Goal: Task Accomplishment & Management: Use online tool/utility

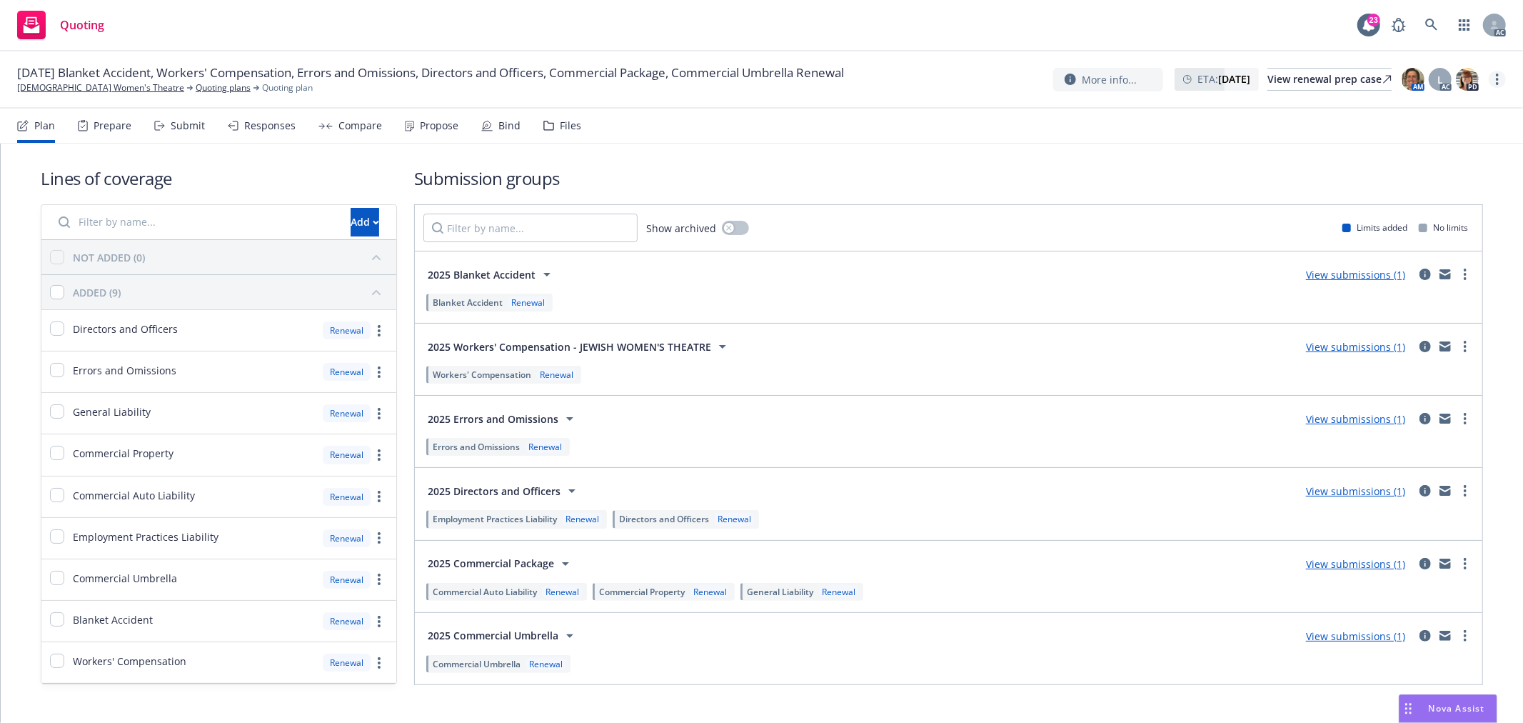
click at [1499, 83] on link "more" at bounding box center [1497, 79] width 17 height 17
click at [1439, 110] on link "Copy logging email" at bounding box center [1426, 108] width 159 height 29
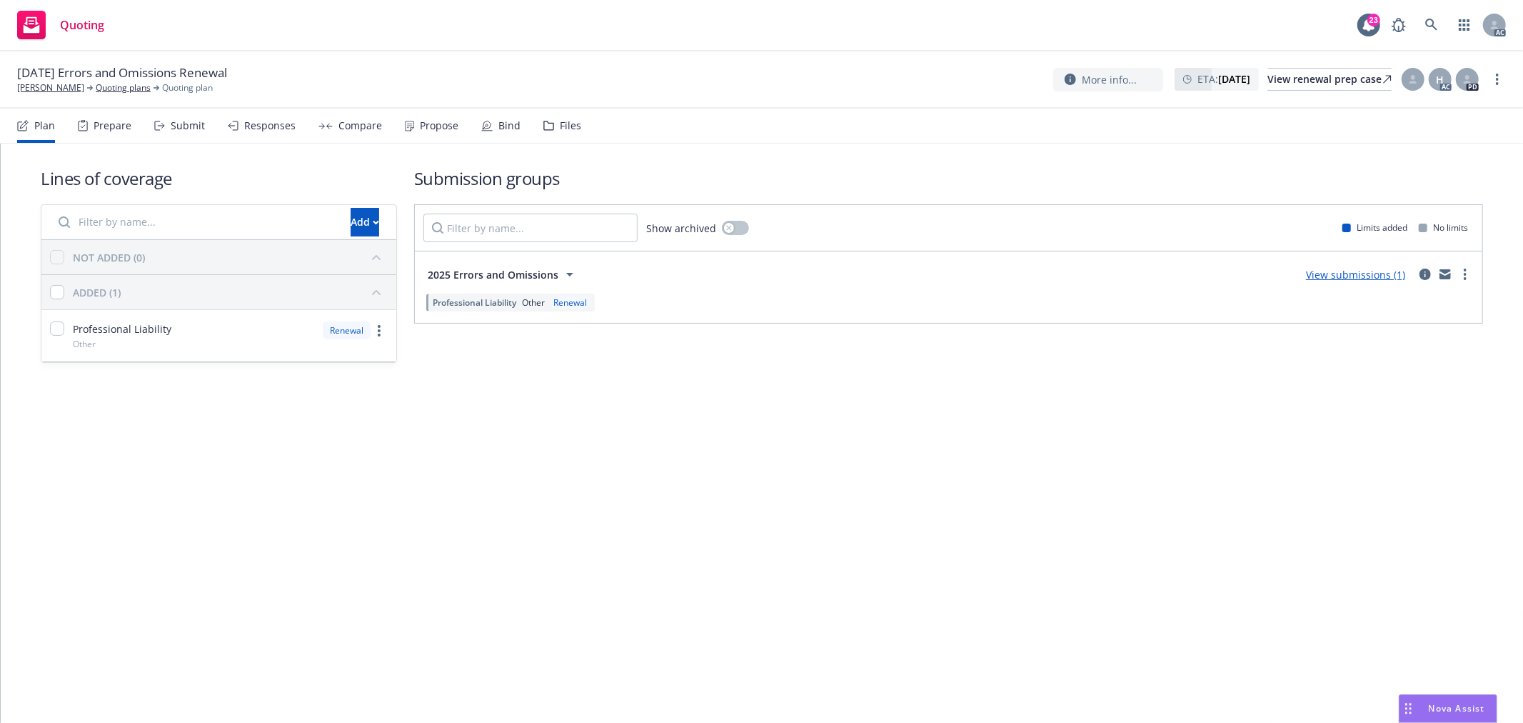
click at [1456, 705] on span "Nova Assist" at bounding box center [1457, 708] width 56 height 12
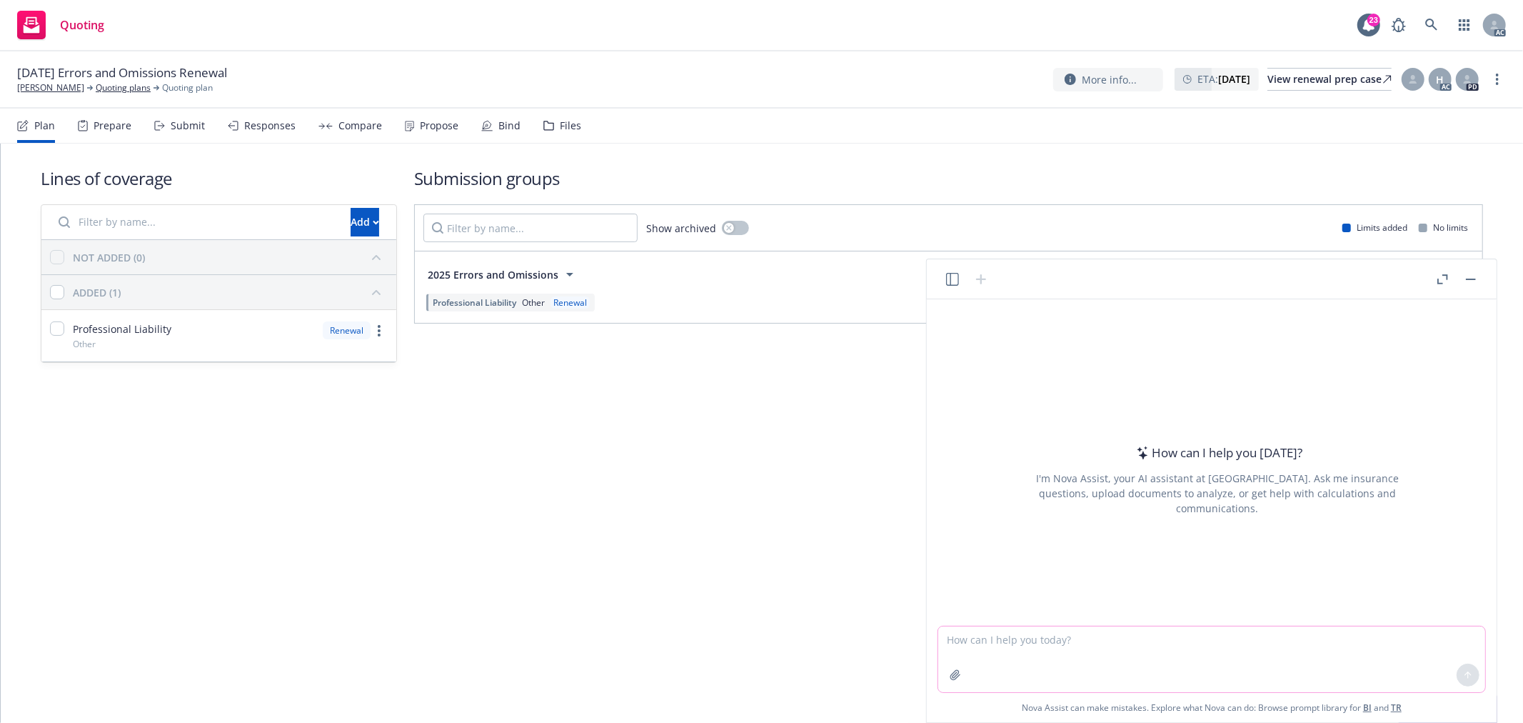
click at [1207, 655] on textarea at bounding box center [1211, 659] width 547 height 66
type textarea "generally, when the insured will generate their financial statements?"
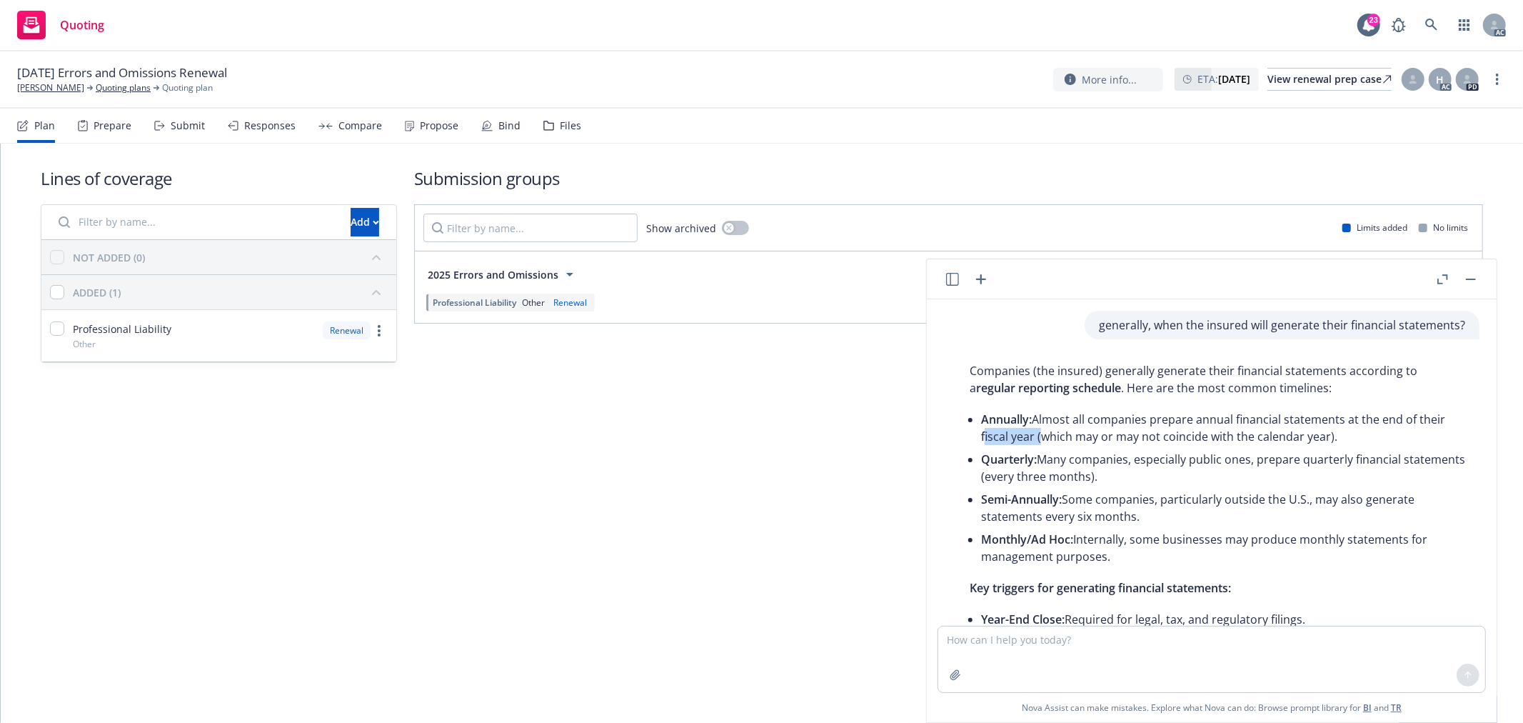
drag, startPoint x: 982, startPoint y: 441, endPoint x: 1037, endPoint y: 438, distance: 55.8
click at [1037, 438] on li "Annually: Almost all companies prepare annual financial statements at the end o…" at bounding box center [1223, 428] width 484 height 40
click at [1162, 443] on li "Annually: Almost all companies prepare annual financial statements at the end o…" at bounding box center [1223, 428] width 484 height 40
drag, startPoint x: 982, startPoint y: 439, endPoint x: 1032, endPoint y: 437, distance: 50.7
click at [1032, 437] on li "Annually: Almost all companies prepare annual financial statements at the end o…" at bounding box center [1223, 428] width 484 height 40
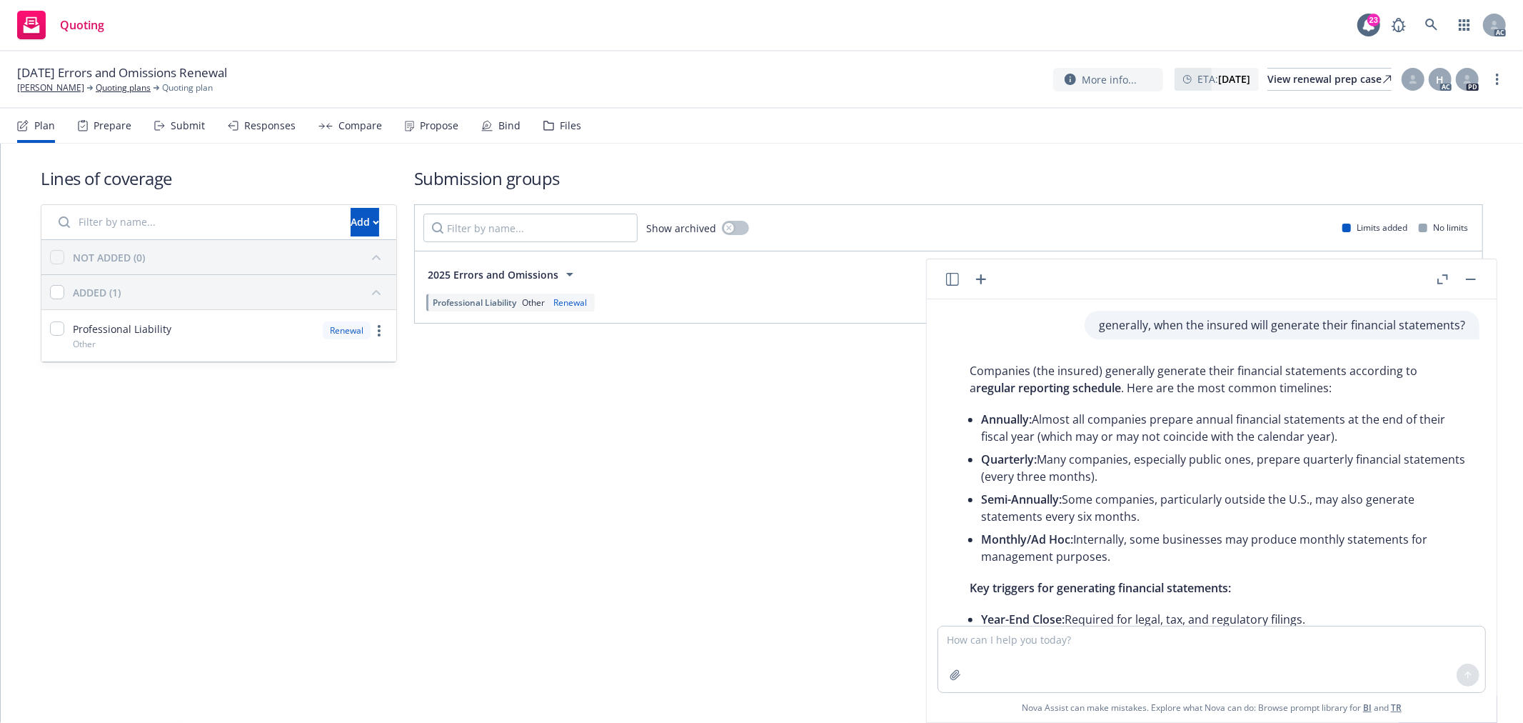
click at [1011, 462] on span "Quarterly:" at bounding box center [1009, 459] width 56 height 16
click at [995, 505] on span "Semi-Annually:" at bounding box center [1021, 499] width 81 height 16
click at [987, 498] on span "Semi-Annually:" at bounding box center [1021, 499] width 81 height 16
drag, startPoint x: 984, startPoint y: 498, endPoint x: 1069, endPoint y: 503, distance: 85.1
click at [1069, 503] on li "Semi-Annually: Some companies, particularly outside the U.S., may also generate…" at bounding box center [1223, 508] width 484 height 40
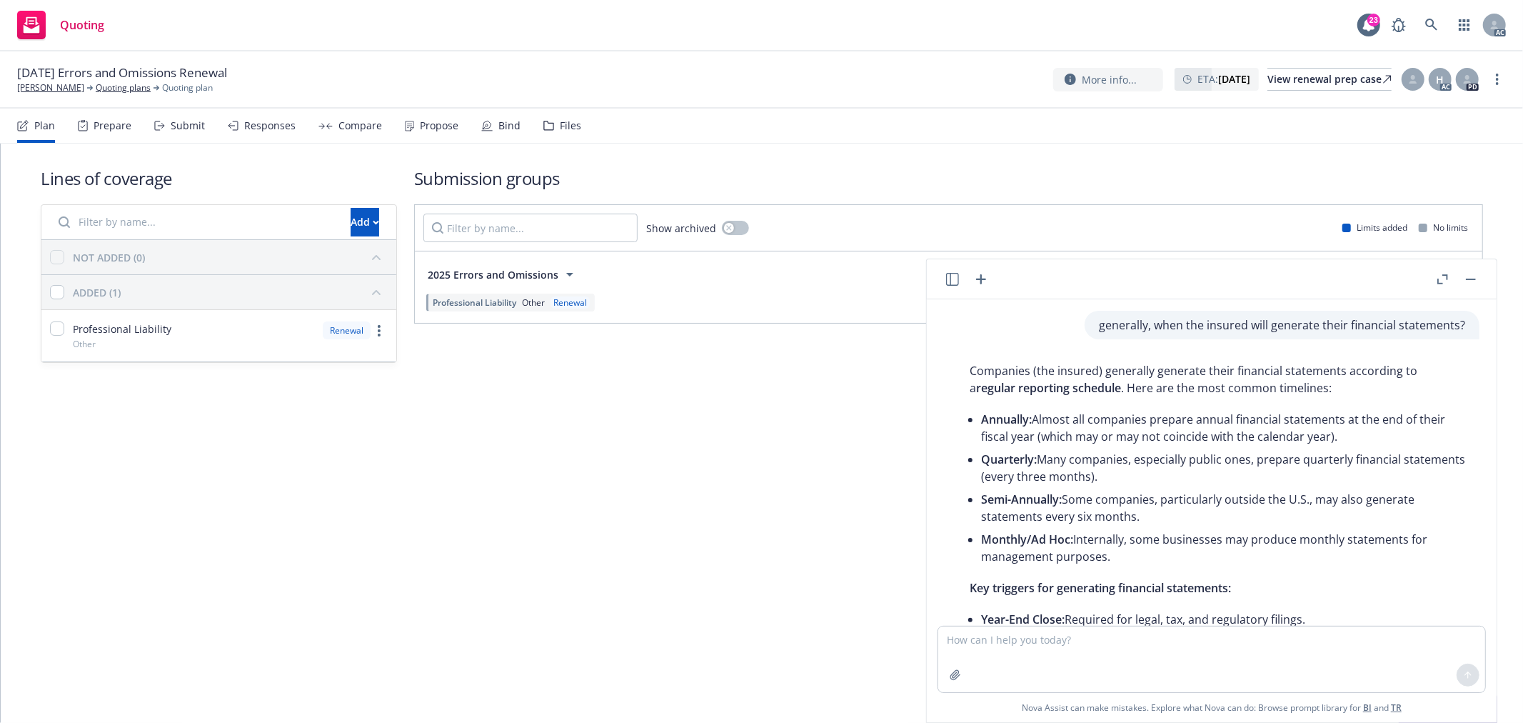
click at [1189, 518] on li "Semi-Annually: Some companies, particularly outside the U.S., may also generate…" at bounding box center [1223, 508] width 484 height 40
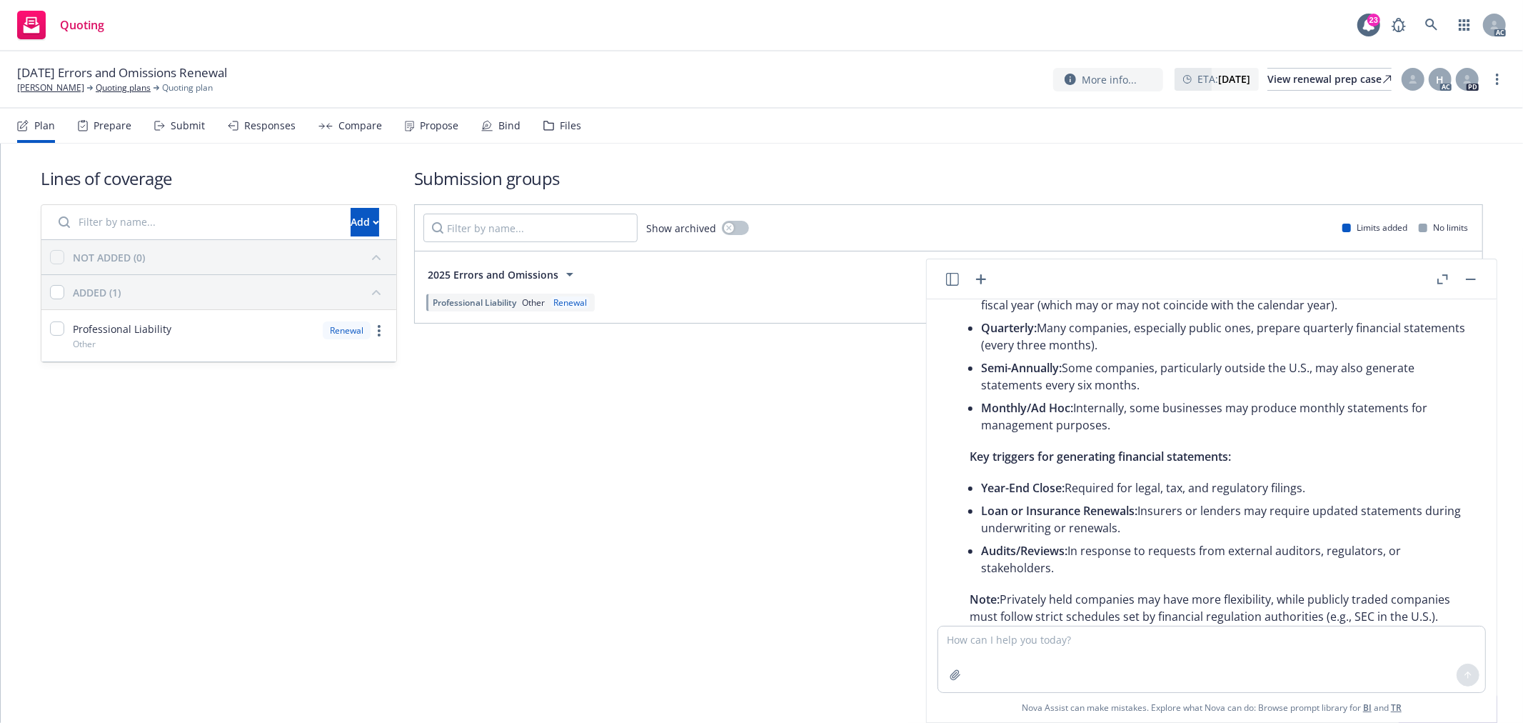
scroll to position [158, 0]
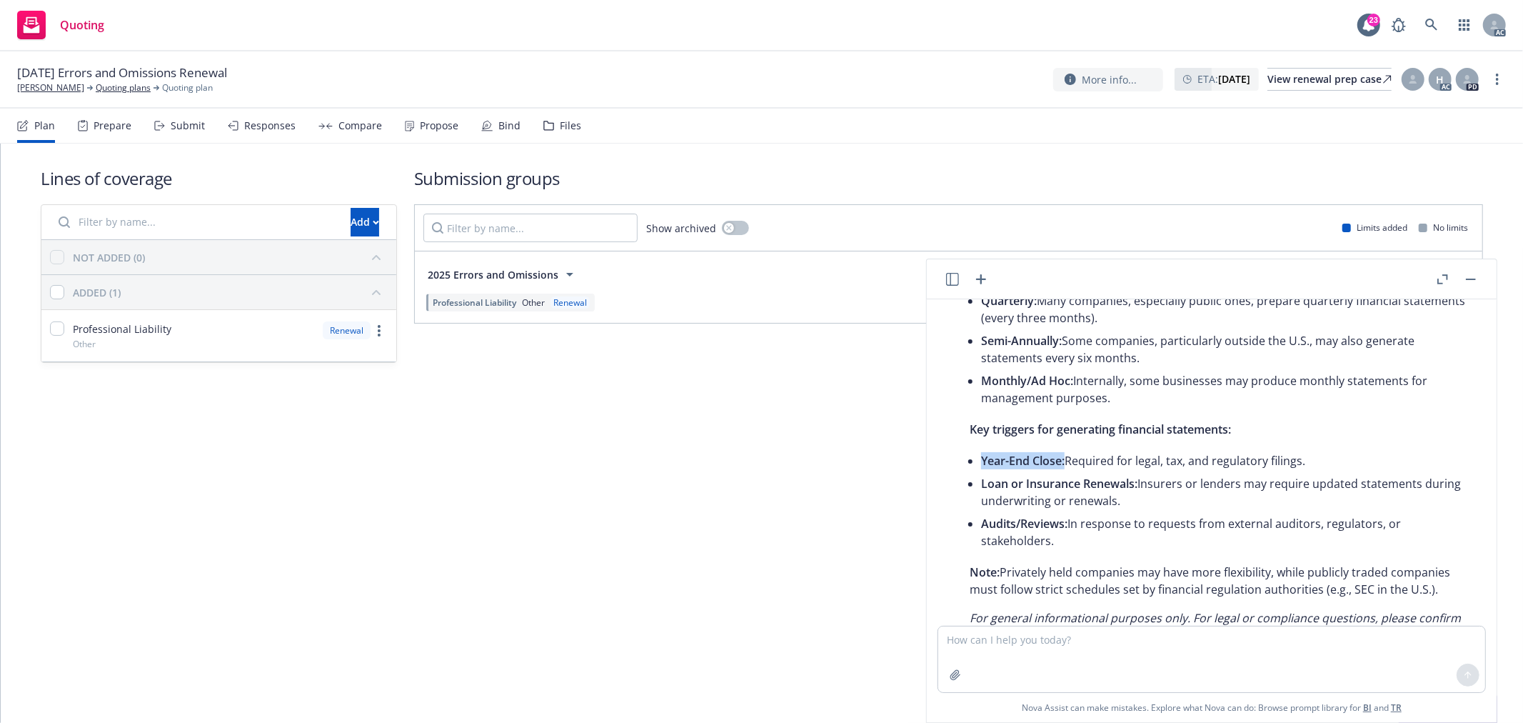
drag, startPoint x: 984, startPoint y: 461, endPoint x: 1066, endPoint y: 466, distance: 82.3
click at [1066, 466] on li "Year-End Close: Required for legal, tax, and regulatory filings." at bounding box center [1223, 460] width 484 height 23
click at [1154, 481] on li "Loan or Insurance Renewals: Insurers or lenders may require updated statements …" at bounding box center [1223, 492] width 484 height 40
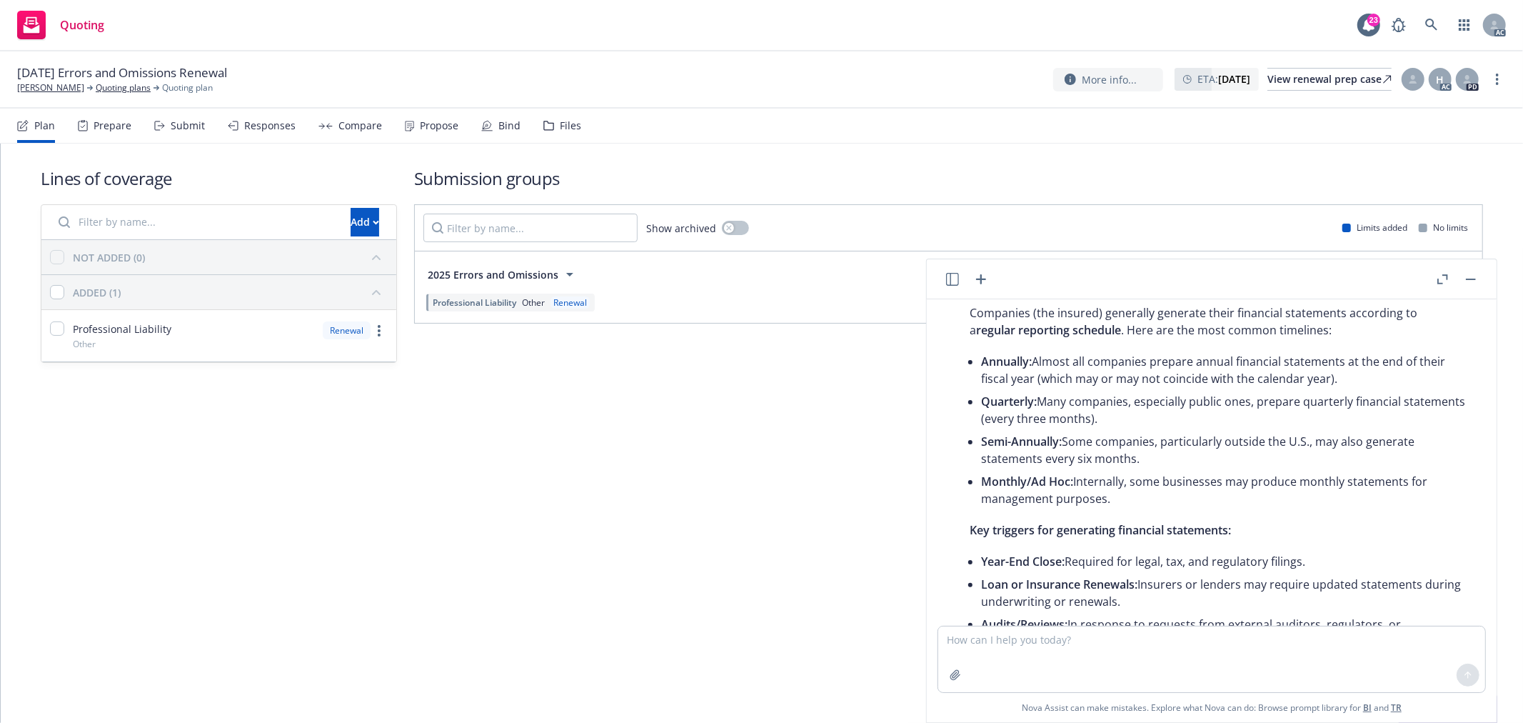
scroll to position [0, 0]
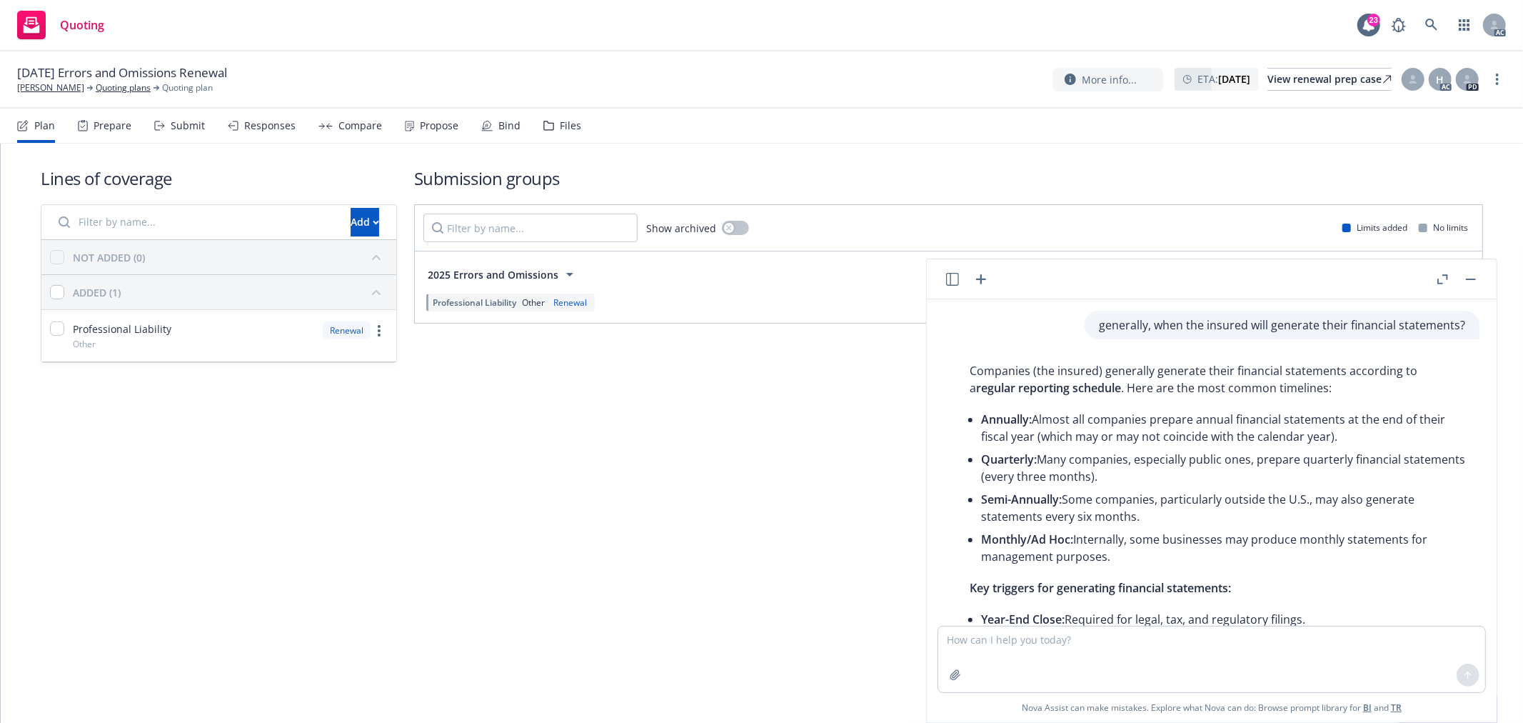
drag, startPoint x: 1444, startPoint y: 534, endPoint x: 948, endPoint y: 372, distance: 521.3
click at [948, 372] on div "Companies (the insured) generally generate their financial statements according…" at bounding box center [1217, 581] width 547 height 451
copy div "Companies (the insured) generally generate their financial statements according…"
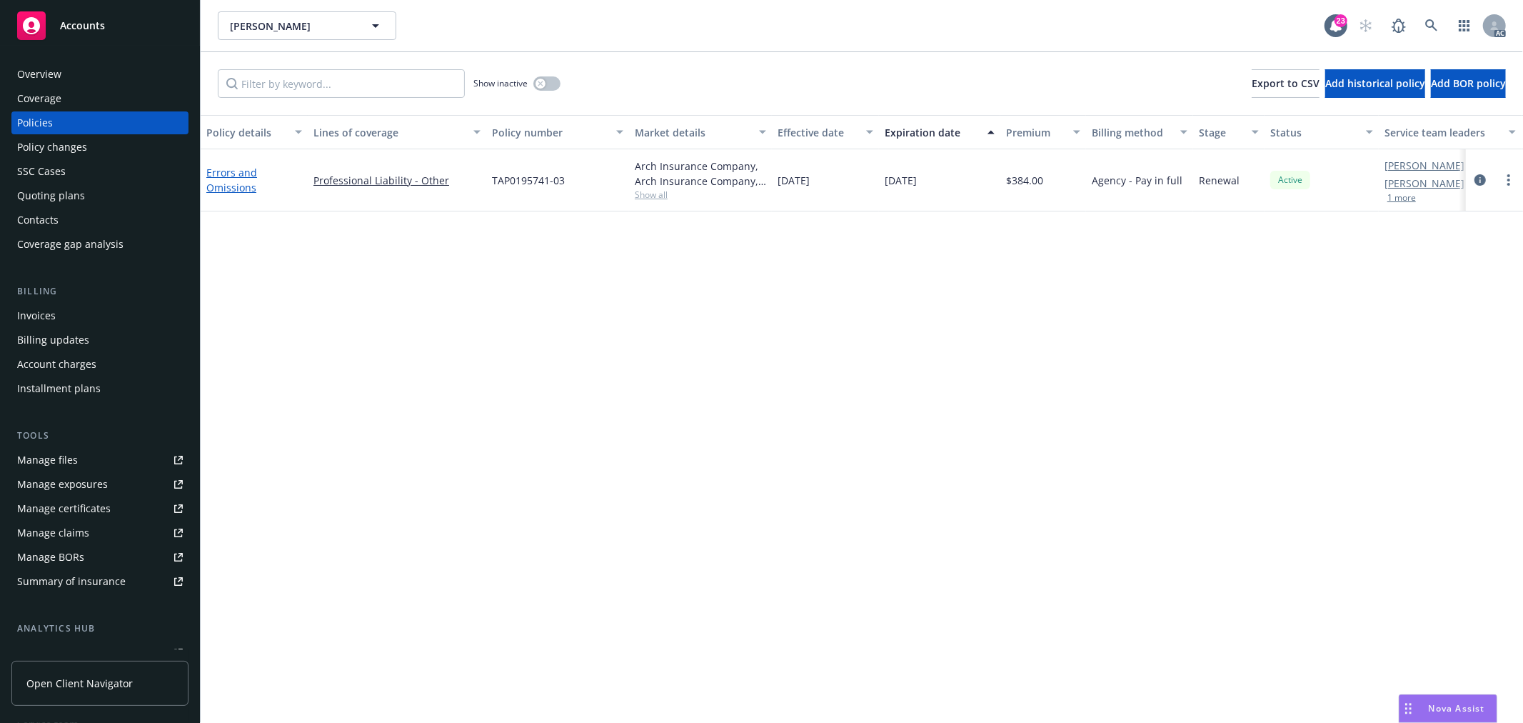
click at [234, 183] on link "Errors and Omissions" at bounding box center [231, 180] width 51 height 29
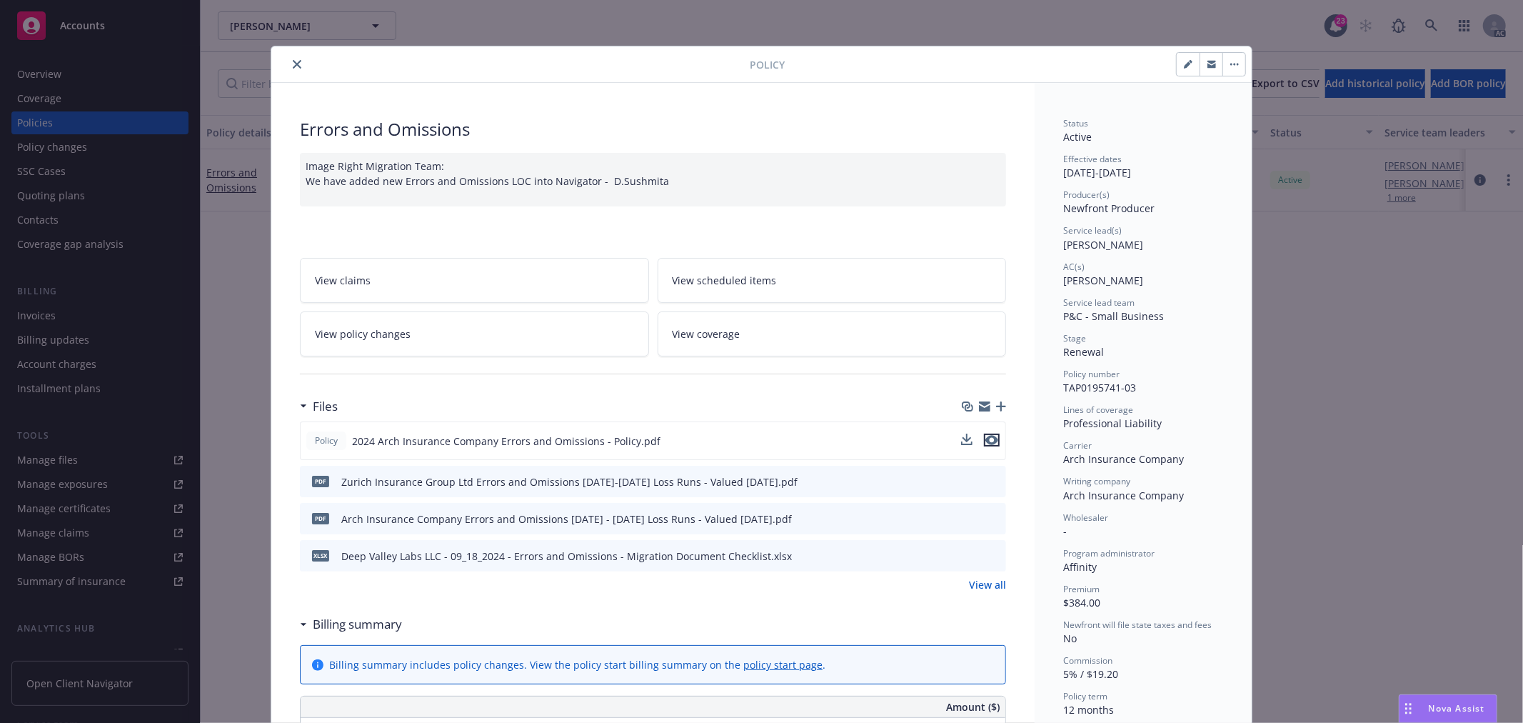
click at [990, 441] on icon "preview file" at bounding box center [991, 440] width 13 height 10
click at [402, 331] on link "View policy changes" at bounding box center [474, 333] width 349 height 45
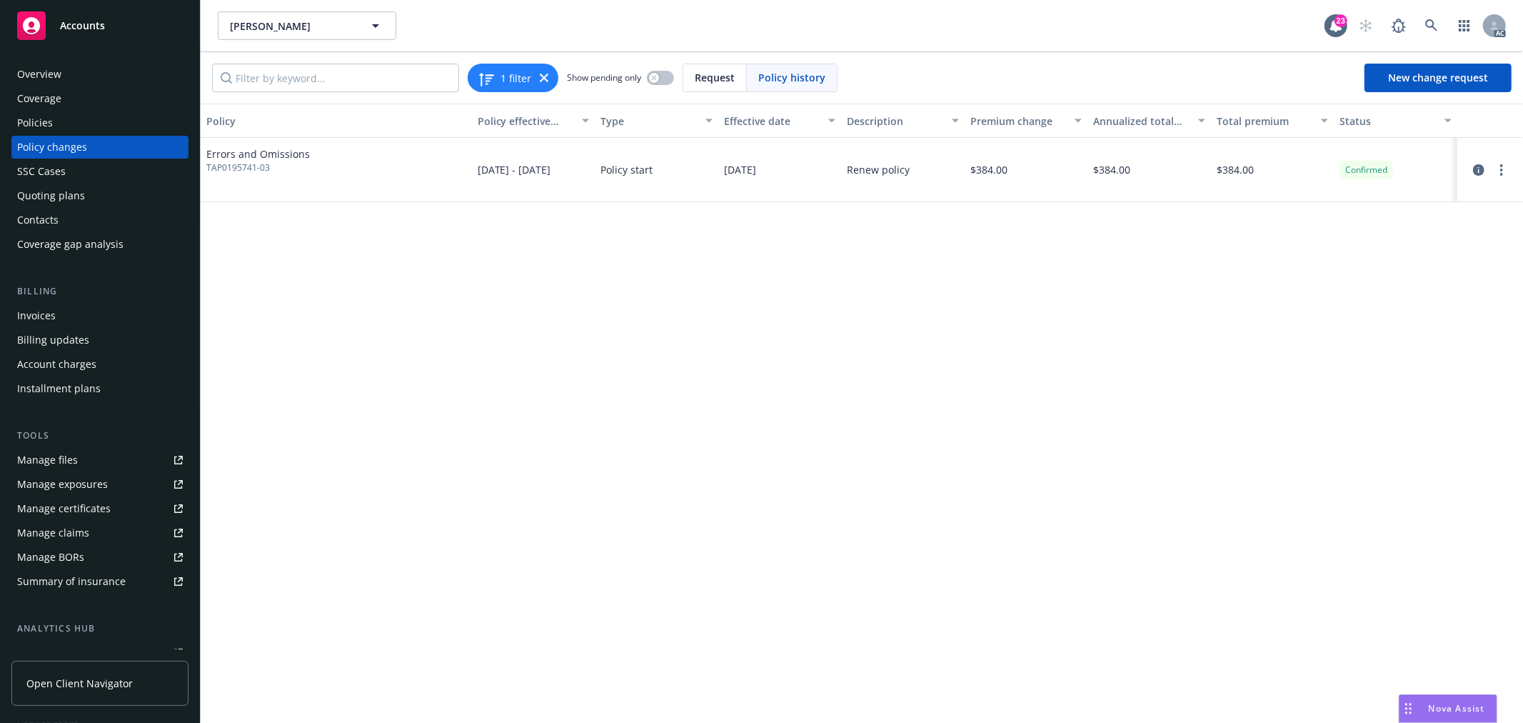
click at [34, 121] on div "Policies" at bounding box center [35, 122] width 36 height 23
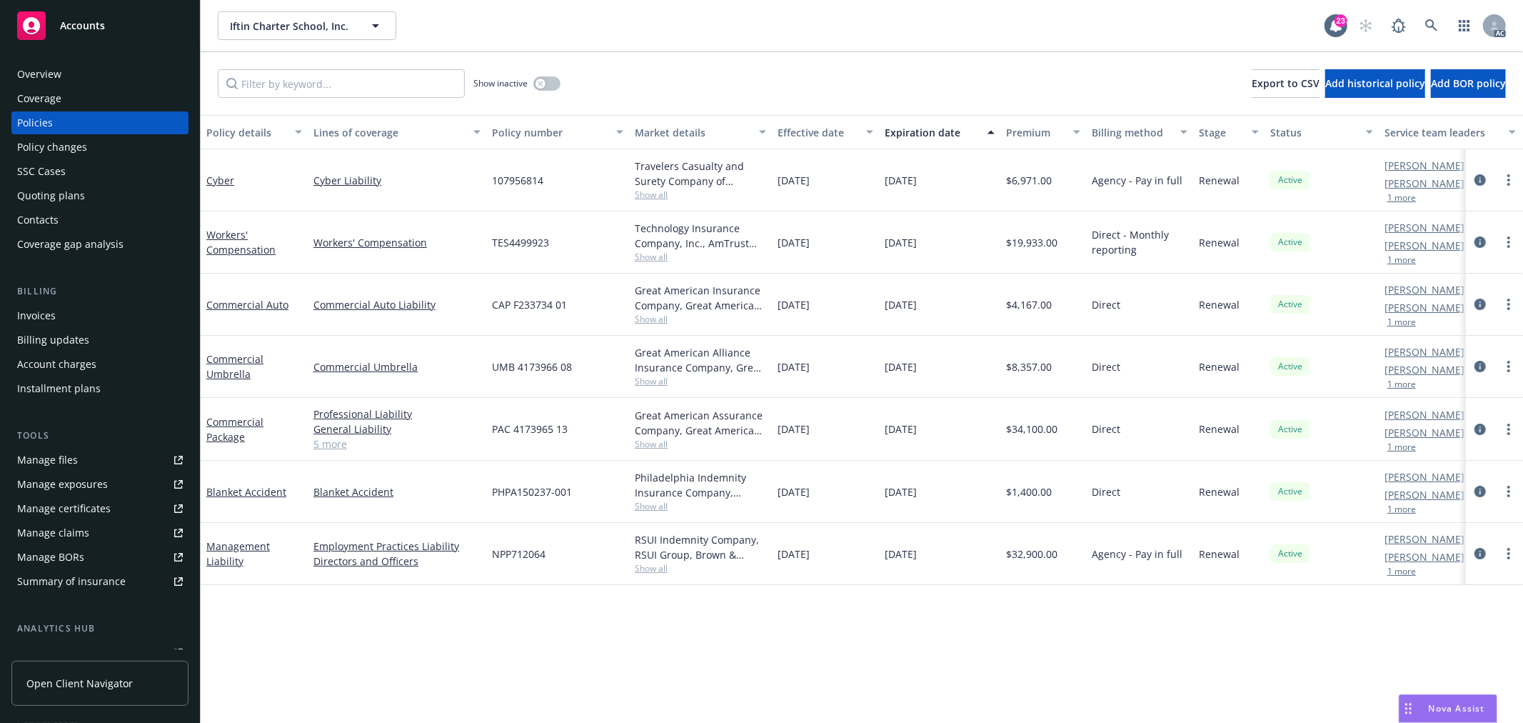
click at [654, 443] on span "Show all" at bounding box center [700, 444] width 131 height 12
click at [657, 381] on span "Show all" at bounding box center [700, 381] width 131 height 12
click at [504, 611] on div "Policy details Lines of coverage Policy number Market details Effective date Ex…" at bounding box center [862, 419] width 1322 height 608
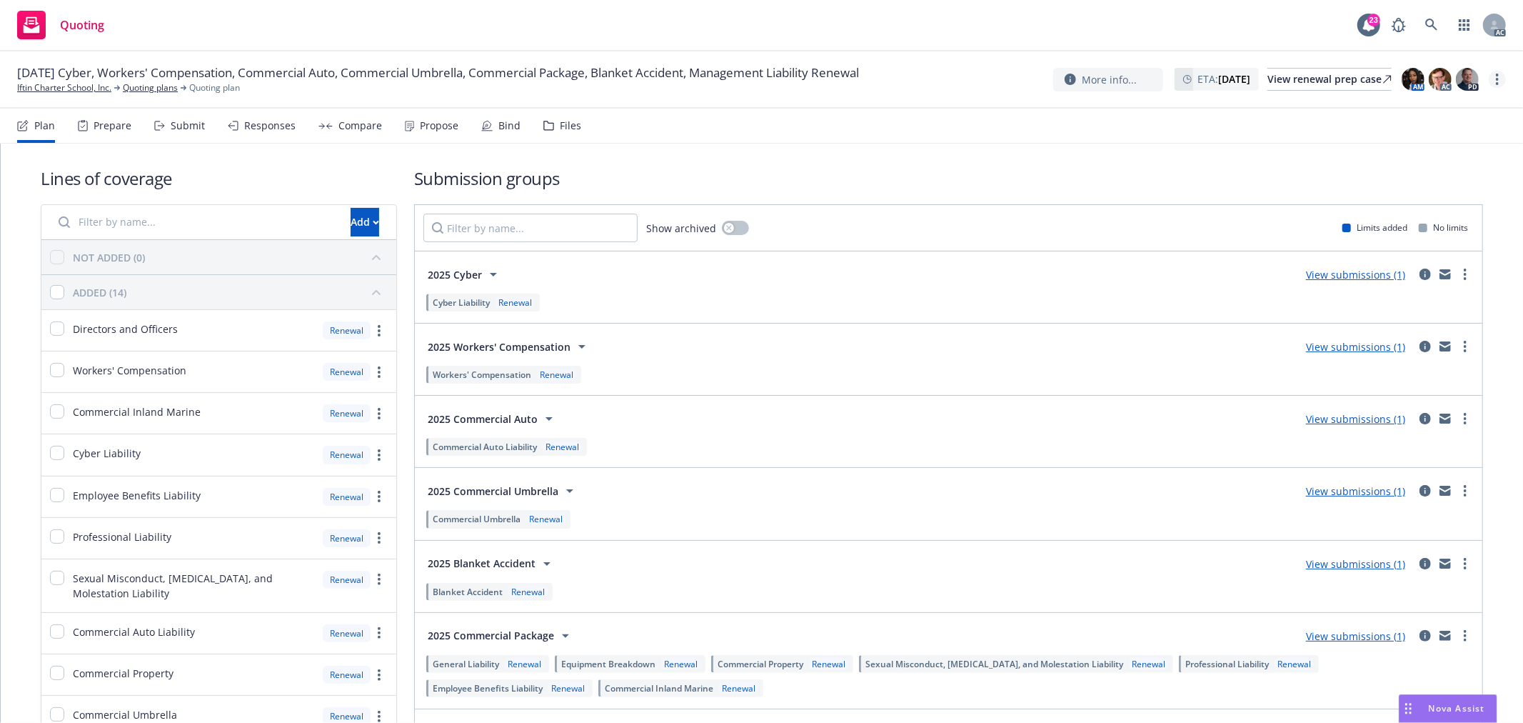
click at [1494, 82] on link "more" at bounding box center [1497, 79] width 17 height 17
click at [1429, 111] on link "Copy logging email" at bounding box center [1426, 108] width 159 height 29
click at [1496, 79] on icon "more" at bounding box center [1497, 79] width 3 height 11
click at [1419, 110] on link "Copy logging email" at bounding box center [1426, 108] width 159 height 29
click at [250, 123] on div "Responses" at bounding box center [269, 125] width 51 height 11
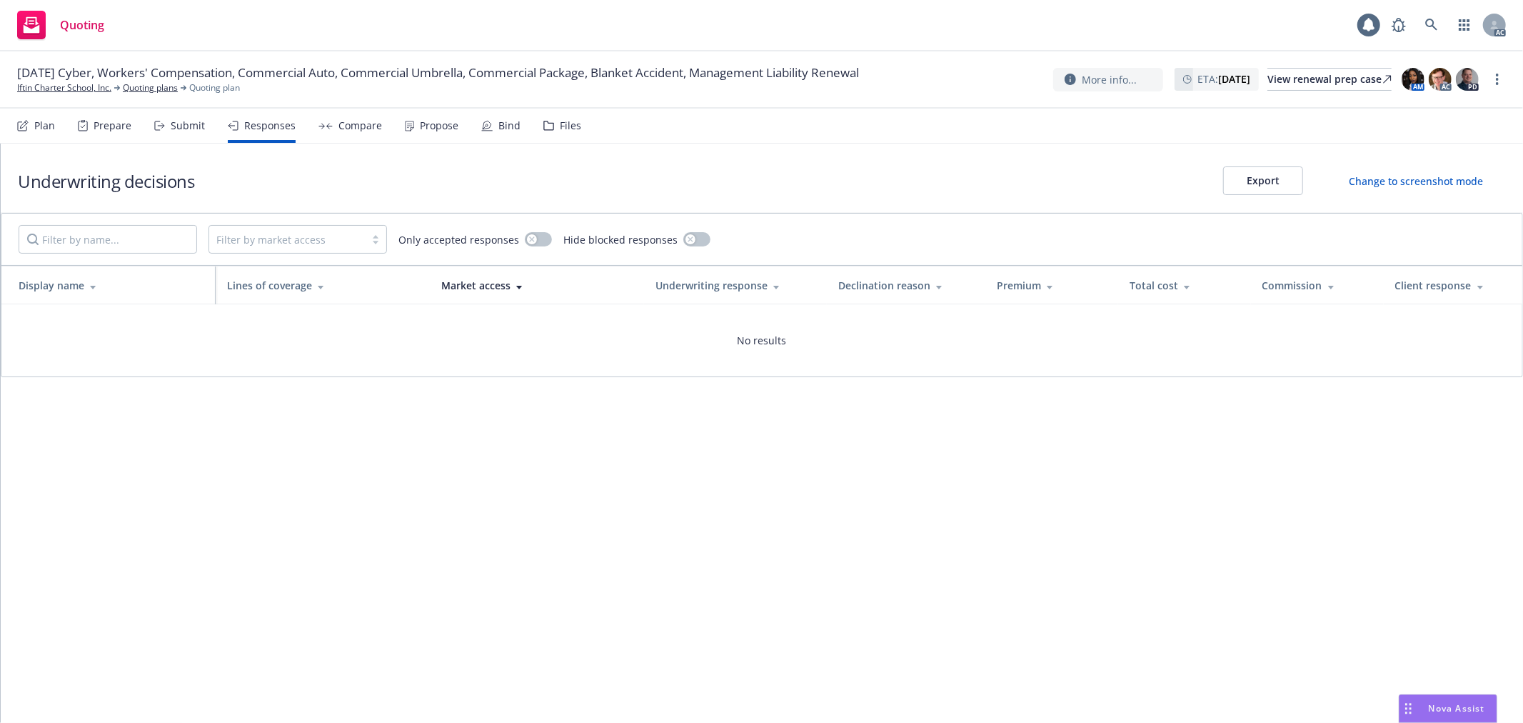
click at [196, 129] on div "Submit" at bounding box center [188, 125] width 34 height 11
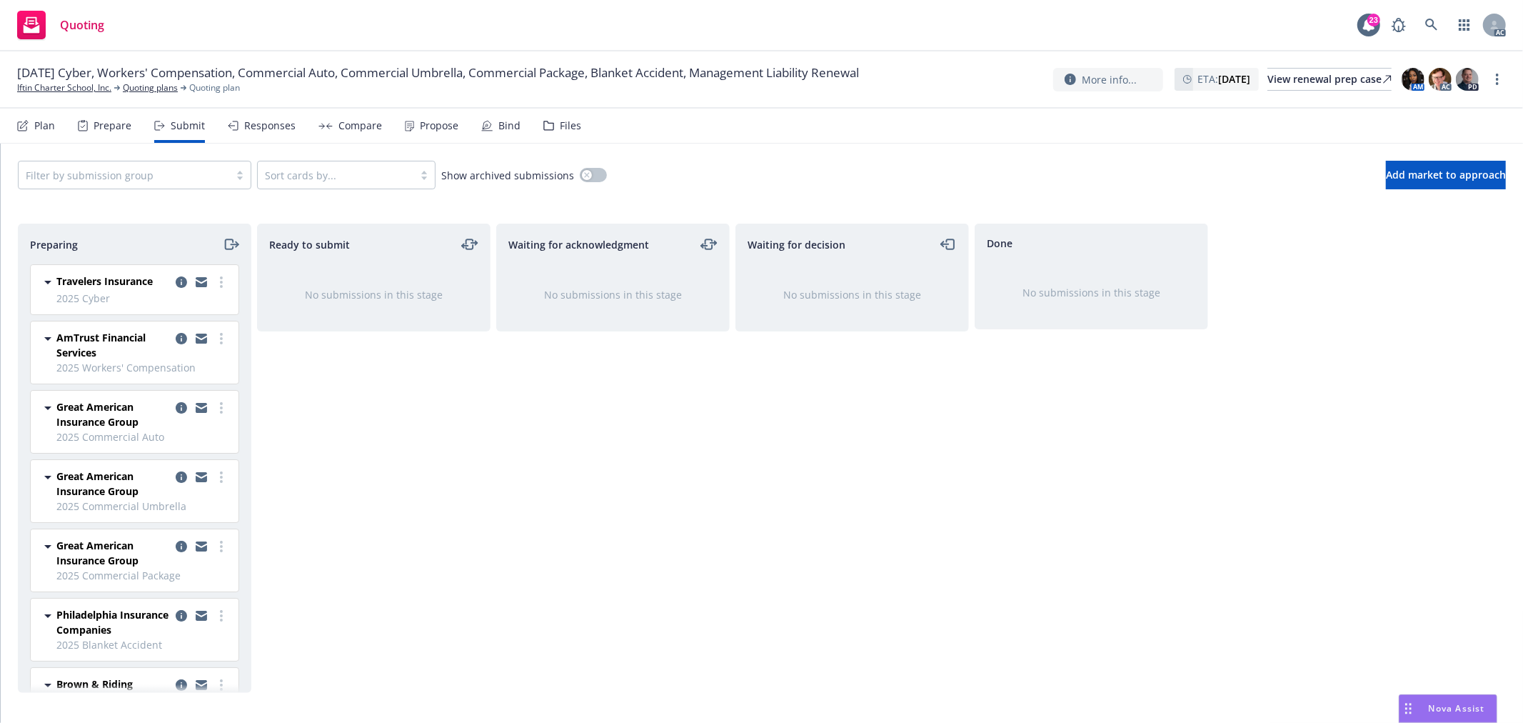
scroll to position [51, 0]
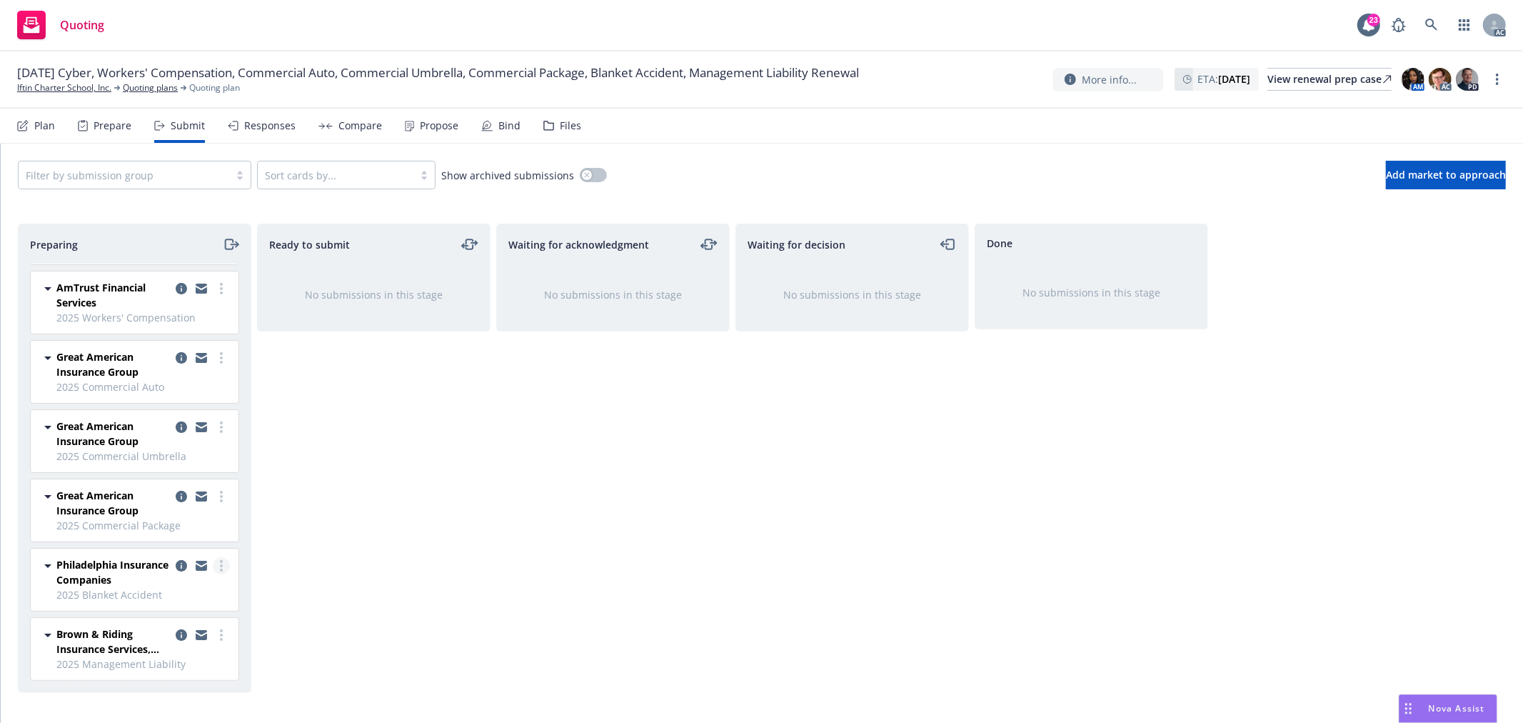
click at [213, 565] on link "more" at bounding box center [221, 565] width 17 height 17
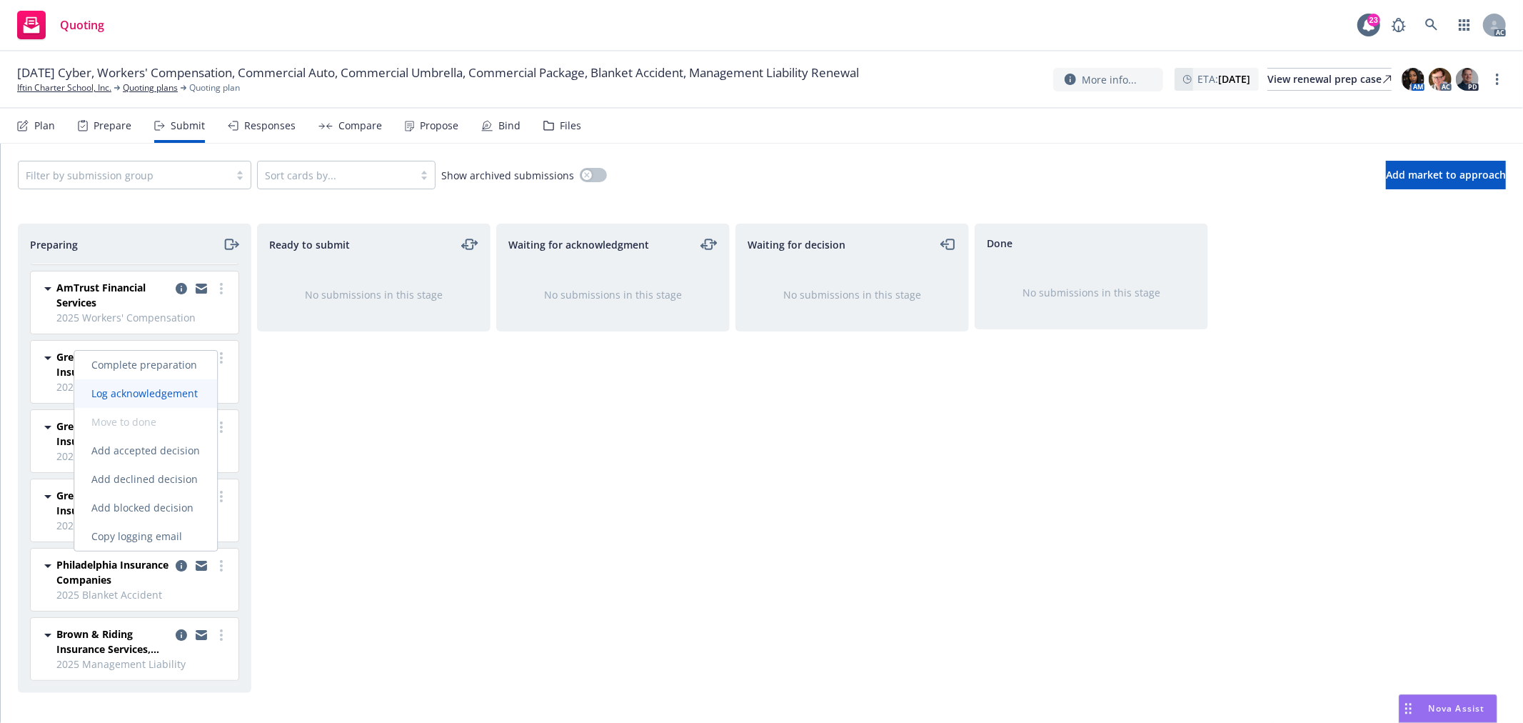
click at [168, 395] on span "Log acknowledgement" at bounding box center [144, 393] width 141 height 14
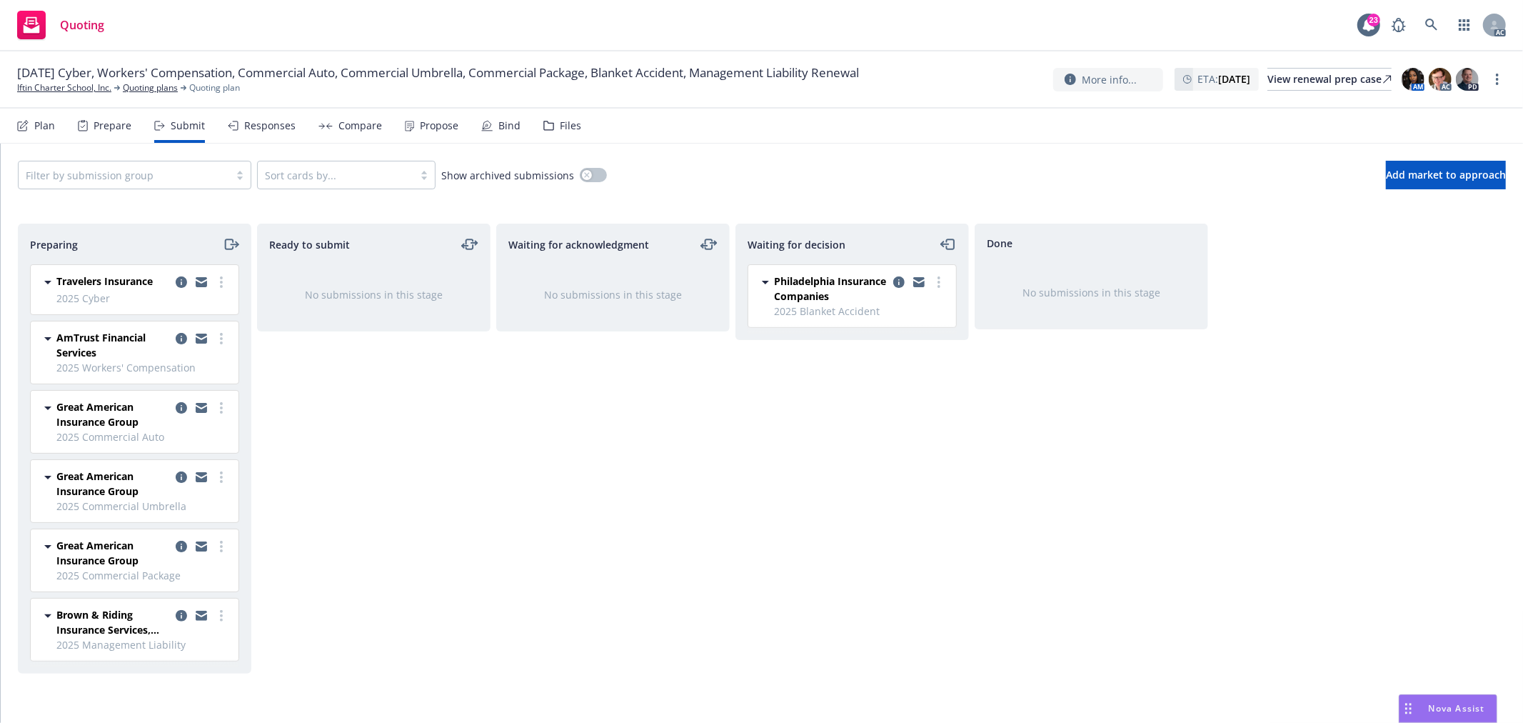
scroll to position [0, 0]
click at [218, 616] on link "more" at bounding box center [221, 615] width 17 height 17
click at [163, 453] on link "Log acknowledgement" at bounding box center [157, 444] width 143 height 29
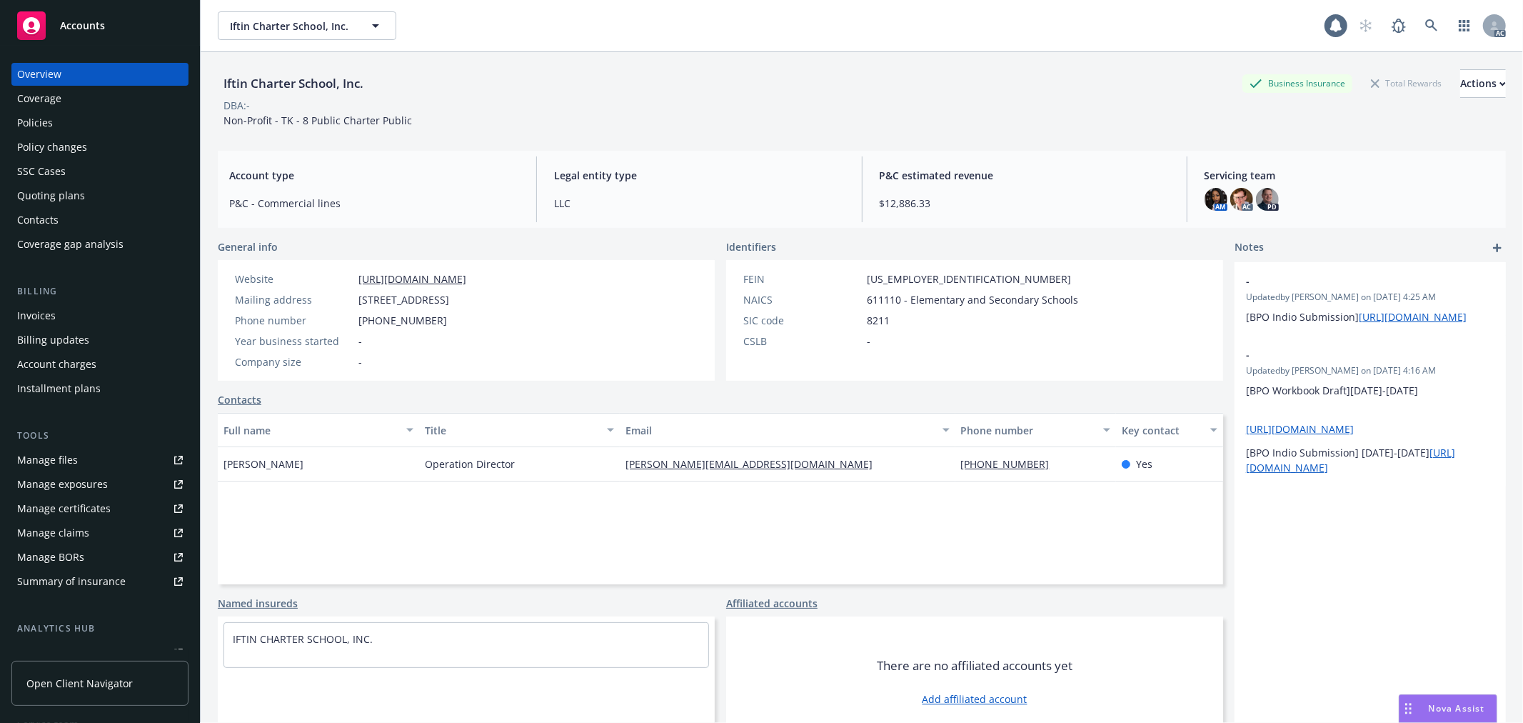
click at [60, 121] on div "Policies" at bounding box center [100, 122] width 166 height 23
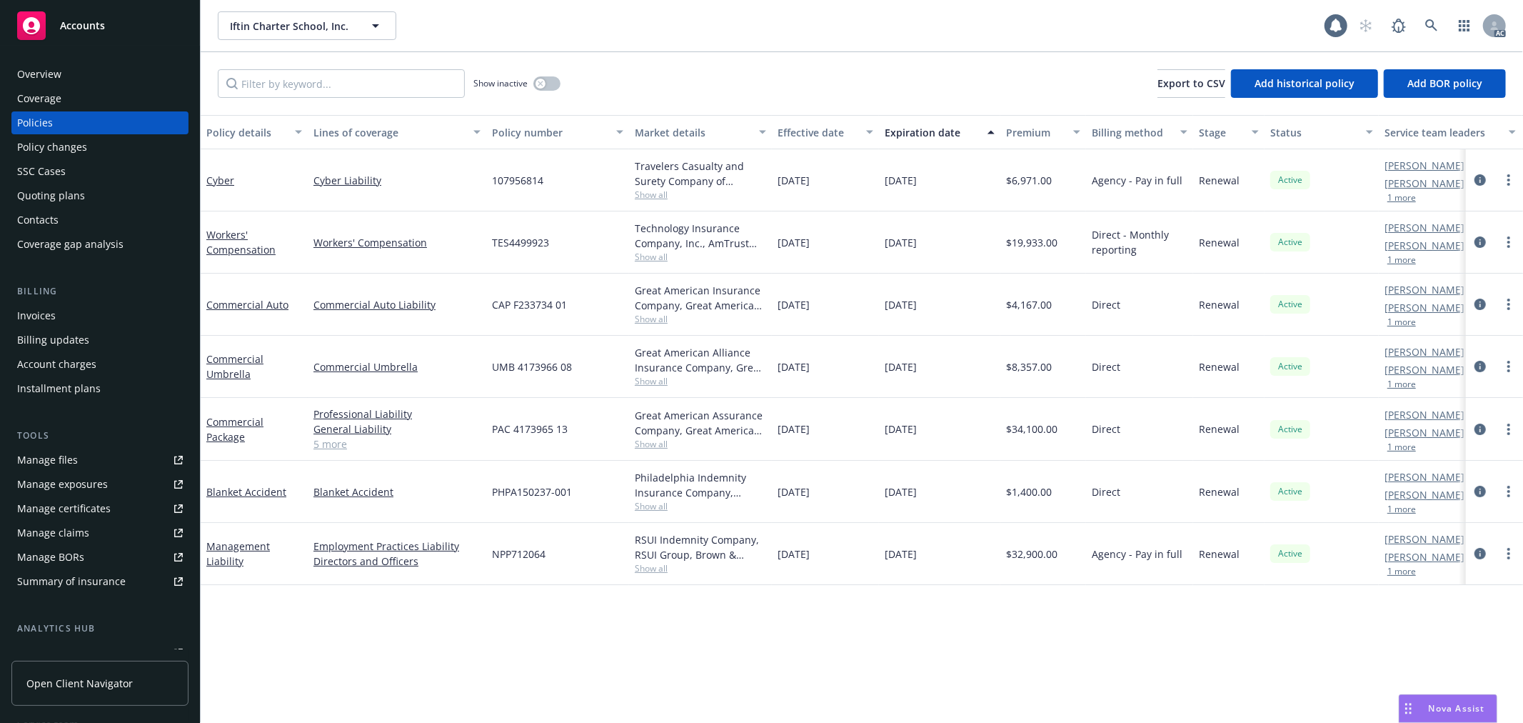
click at [1409, 201] on button "1 more" at bounding box center [1401, 197] width 29 height 9
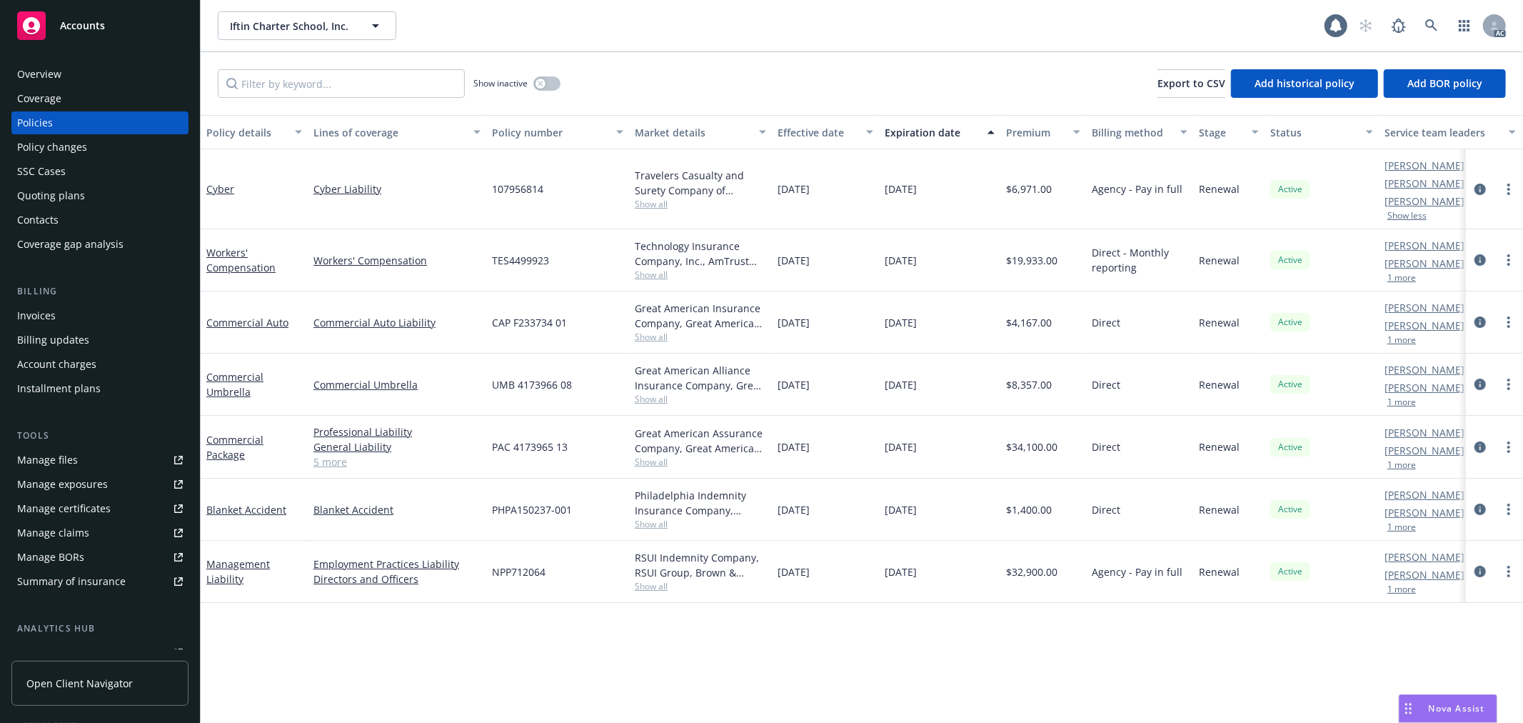
click at [1401, 281] on button "1 more" at bounding box center [1401, 277] width 29 height 9
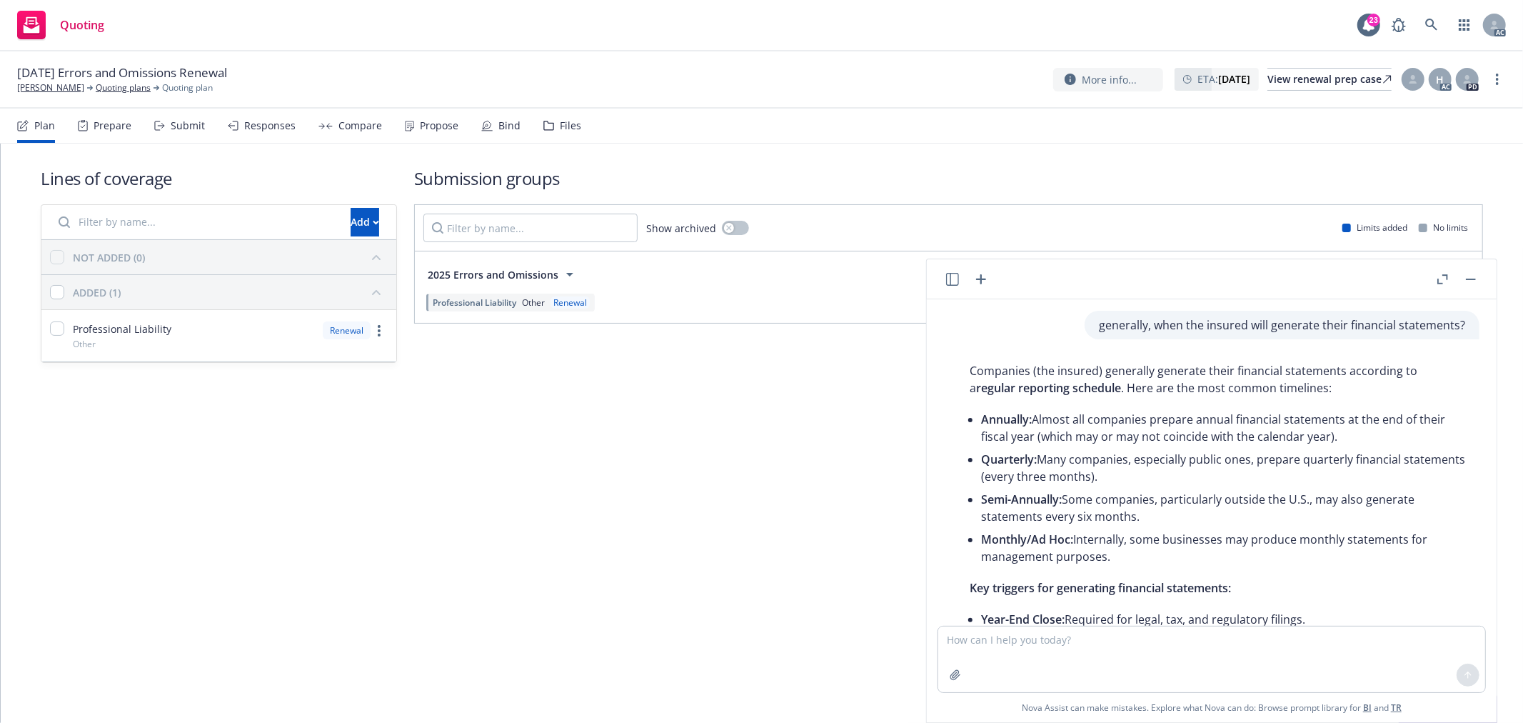
scroll to position [216, 0]
